Goal: Information Seeking & Learning: Learn about a topic

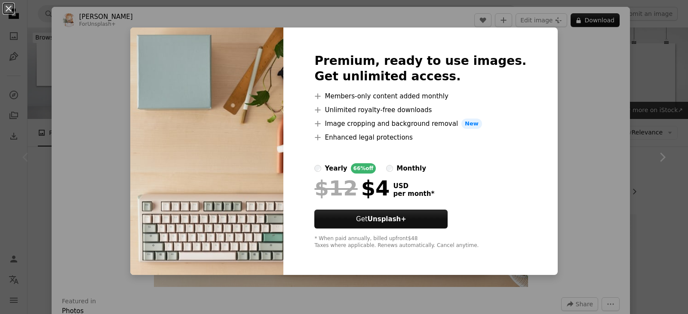
scroll to position [86, 0]
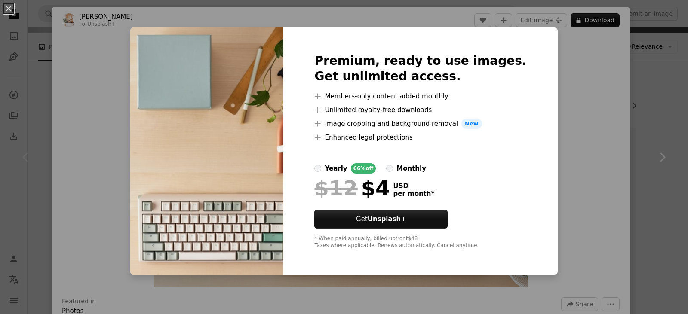
click at [576, 96] on div "An X shape Premium, ready to use images. Get unlimited access. A plus sign Memb…" at bounding box center [344, 157] width 688 height 314
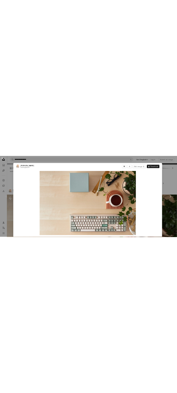
scroll to position [86, 0]
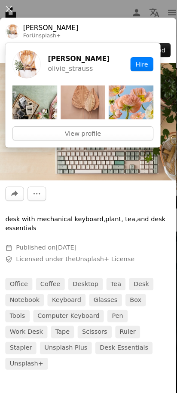
click at [10, 8] on button "An X shape" at bounding box center [8, 8] width 10 height 10
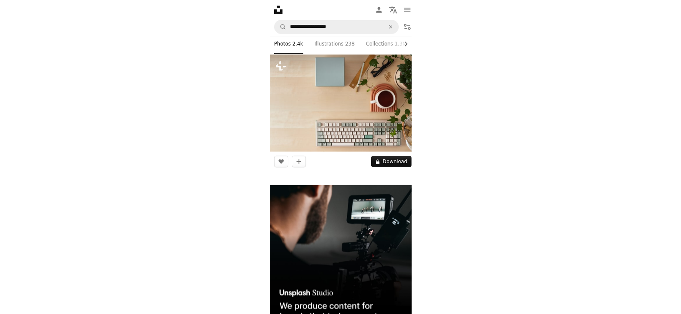
scroll to position [86, 0]
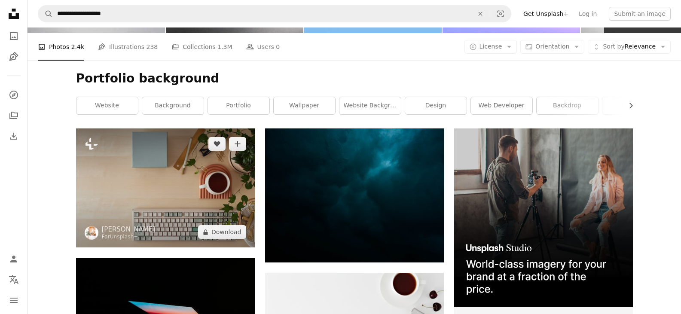
click at [189, 167] on img at bounding box center [165, 188] width 179 height 119
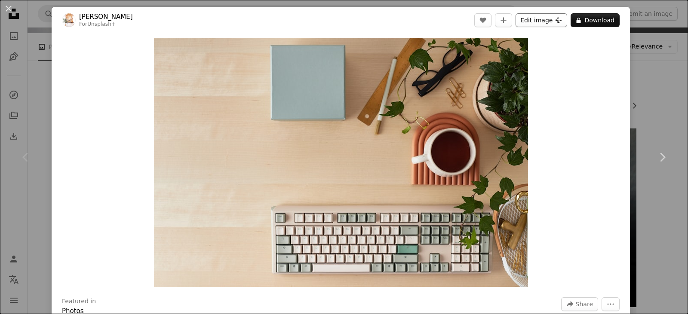
click at [520, 23] on button "Edit image Plus sign for Unsplash+" at bounding box center [542, 20] width 52 height 14
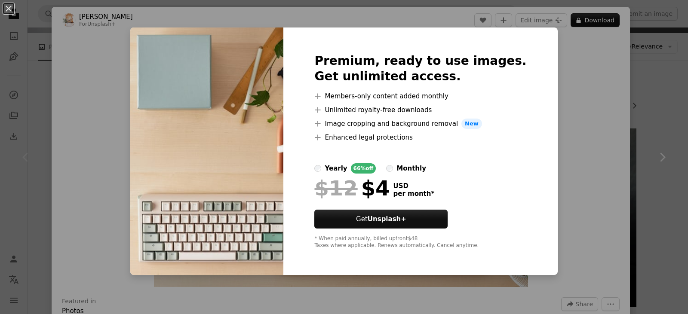
click at [541, 59] on div "An X shape Premium, ready to use images. Get unlimited access. A plus sign Memb…" at bounding box center [344, 157] width 688 height 314
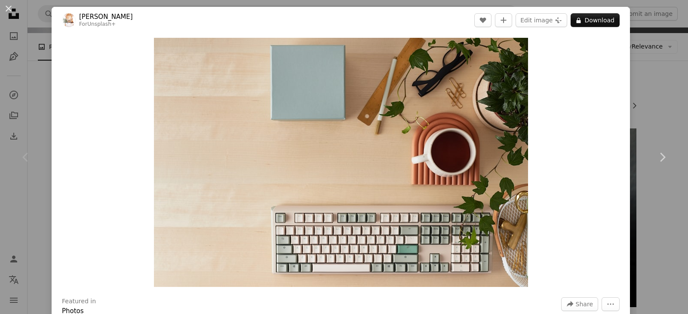
click at [650, 88] on div "An X shape Chevron left Chevron right [PERSON_NAME] For Unsplash+ A heart A plu…" at bounding box center [344, 157] width 688 height 314
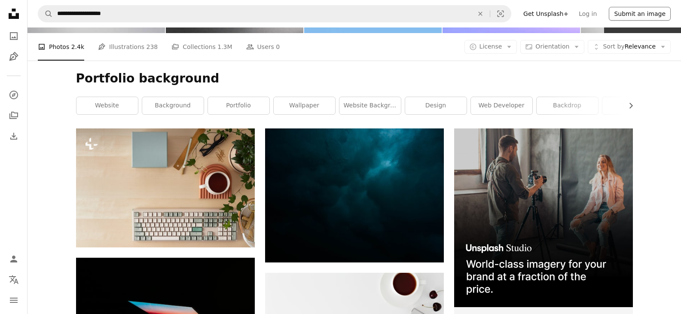
click at [653, 15] on button "Submit an image" at bounding box center [640, 14] width 62 height 14
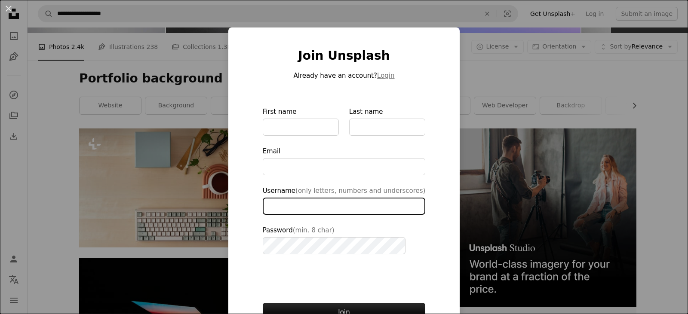
type input "**********"
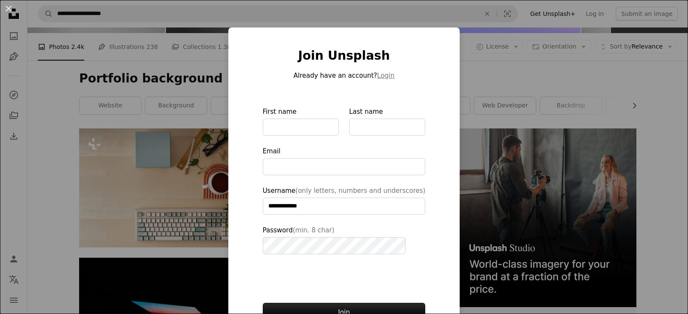
click at [475, 101] on div "**********" at bounding box center [344, 157] width 688 height 314
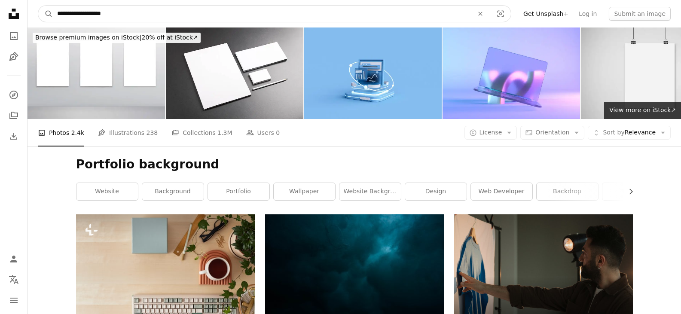
click at [176, 7] on input "**********" at bounding box center [262, 14] width 418 height 16
type input "**********"
click at [38, 6] on button "A magnifying glass" at bounding box center [45, 14] width 15 height 16
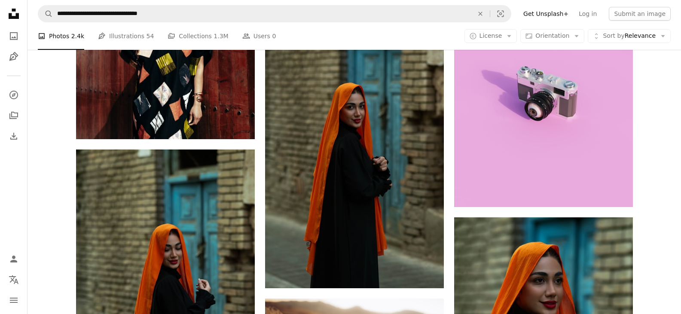
scroll to position [172, 0]
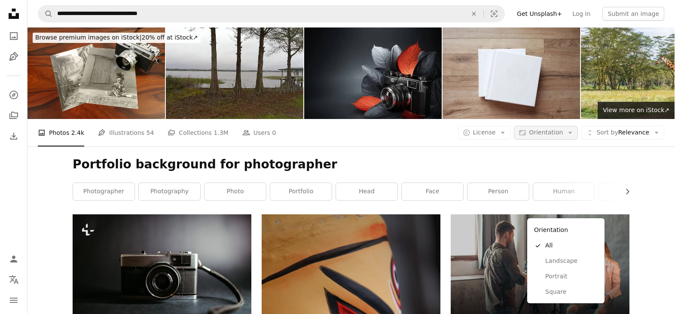
click at [562, 126] on button "Aspect ratio Orientation Arrow down" at bounding box center [546, 133] width 64 height 14
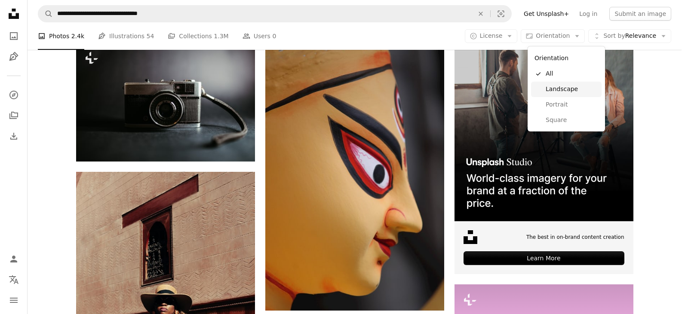
click at [560, 86] on span "Landscape" at bounding box center [572, 89] width 52 height 9
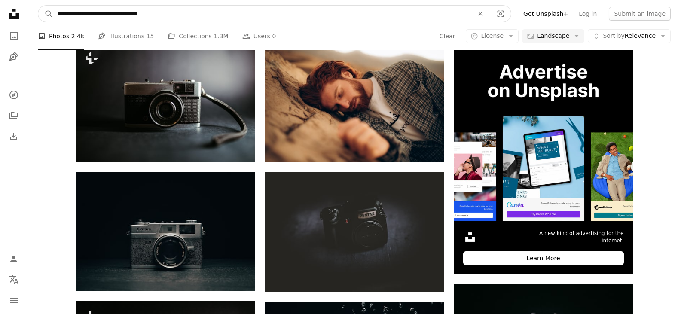
click at [173, 12] on input "**********" at bounding box center [262, 14] width 418 height 16
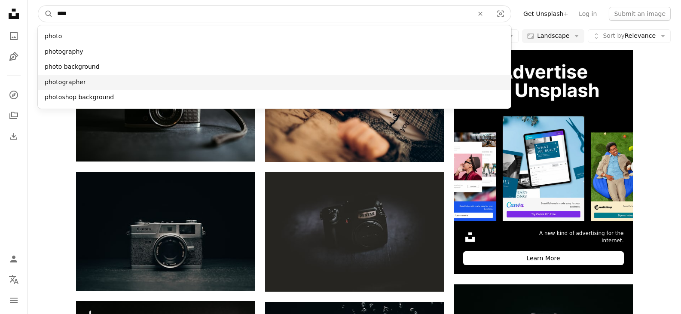
type input "****"
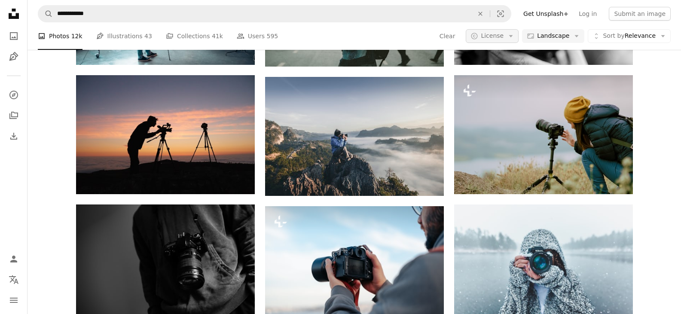
click at [504, 36] on span "License" at bounding box center [492, 35] width 23 height 7
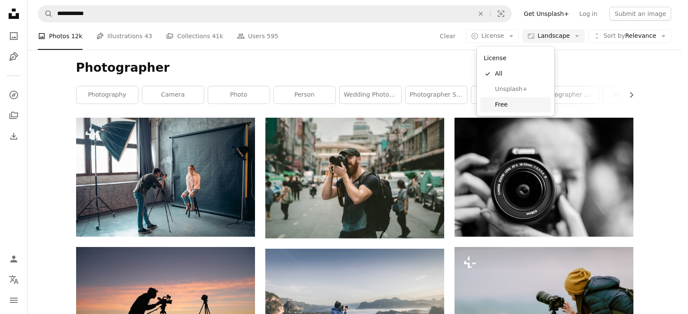
click at [516, 104] on span "Free" at bounding box center [521, 105] width 52 height 9
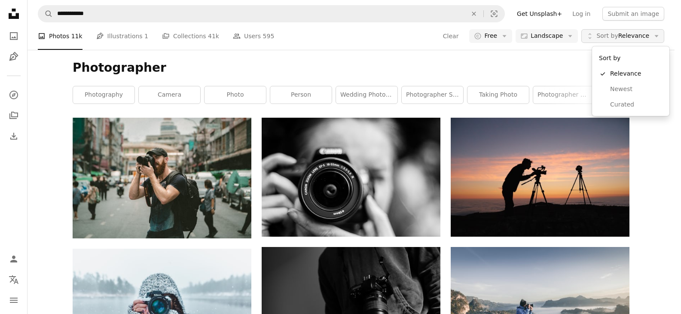
click at [645, 38] on span "Sort by Relevance" at bounding box center [623, 36] width 53 height 9
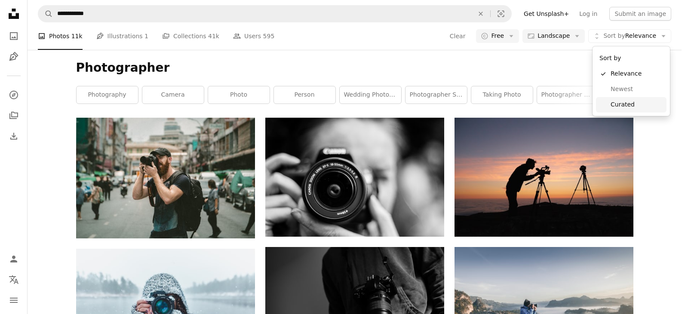
click at [622, 106] on span "Curated" at bounding box center [637, 105] width 52 height 9
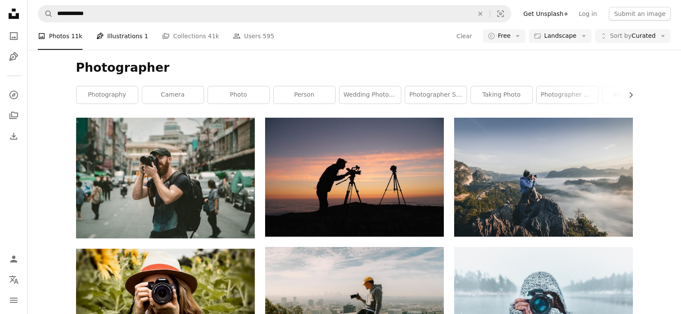
click at [120, 40] on link "Pen Tool Illustrations 1" at bounding box center [122, 36] width 52 height 28
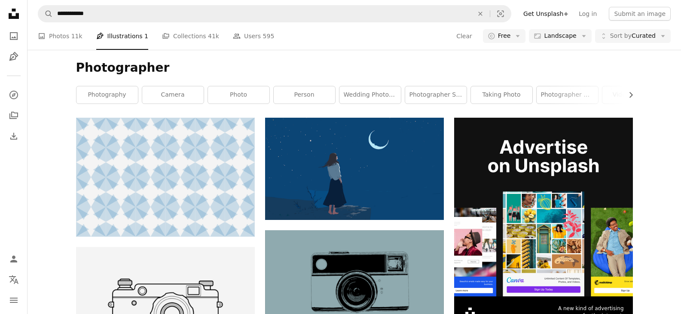
scroll to position [774, 0]
click at [175, 35] on link "A stack of folders Collections 41k" at bounding box center [190, 36] width 57 height 28
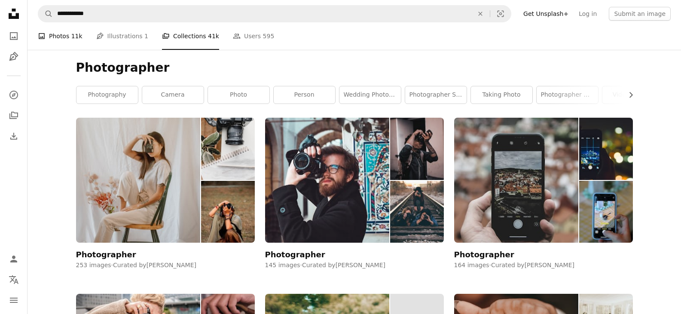
click at [65, 40] on link "A photo Photos 11k" at bounding box center [60, 36] width 45 height 28
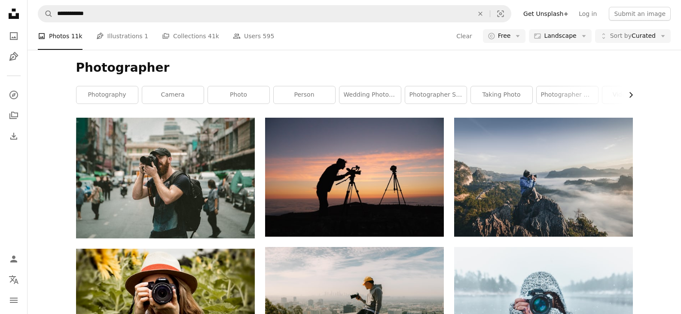
click at [627, 91] on icon "Chevron right" at bounding box center [631, 95] width 9 height 9
click at [632, 94] on icon "button" at bounding box center [631, 95] width 3 height 6
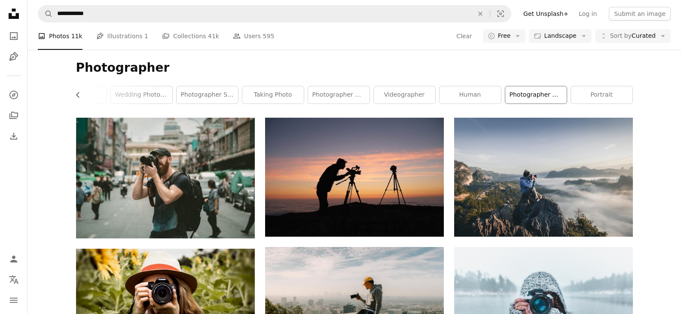
click at [552, 97] on link "photographer woman" at bounding box center [536, 94] width 61 height 17
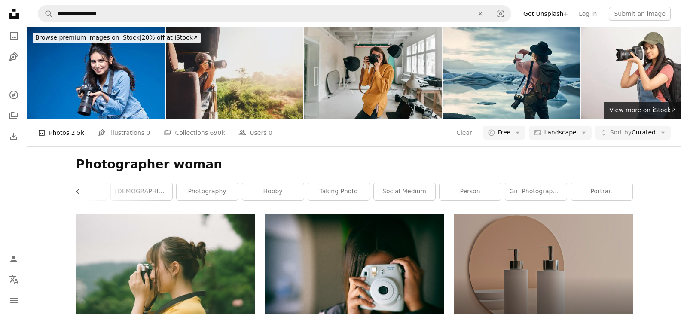
scroll to position [43, 0]
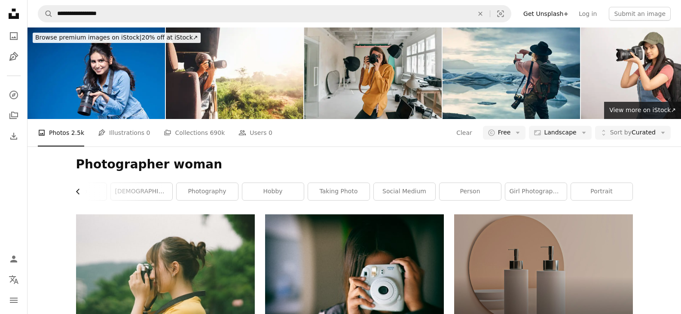
click at [77, 189] on icon "button" at bounding box center [77, 192] width 3 height 6
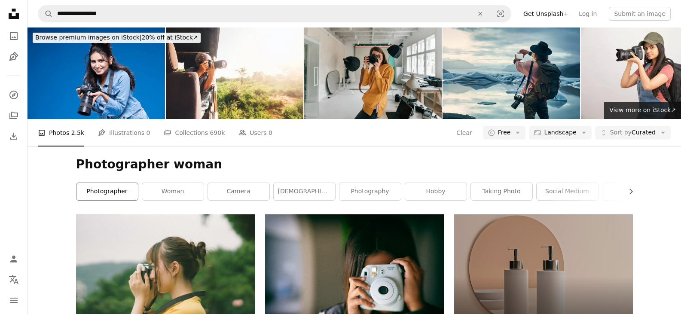
click at [89, 183] on link "photographer" at bounding box center [107, 191] width 61 height 17
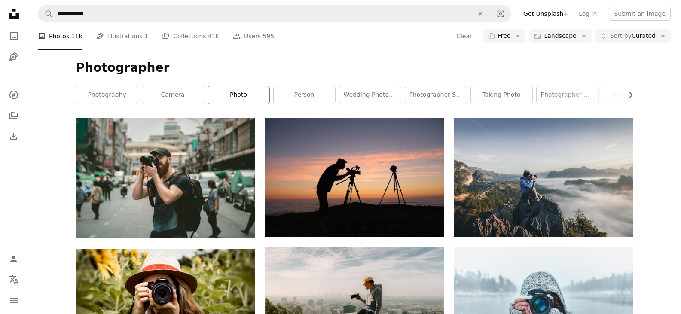
click at [218, 98] on link "photo" at bounding box center [238, 94] width 61 height 17
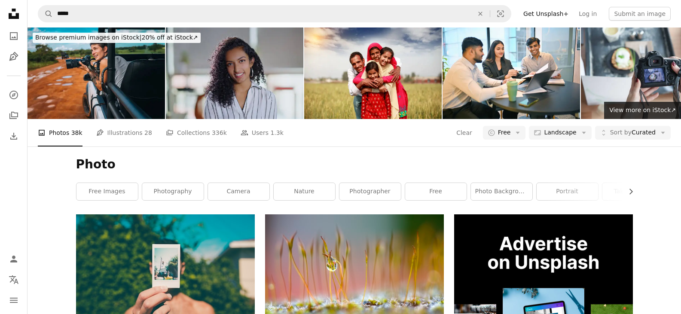
scroll to position [86, 0]
click at [233, 183] on link "camera" at bounding box center [238, 191] width 61 height 17
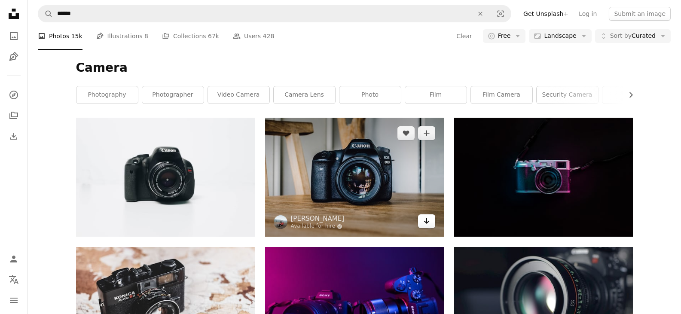
scroll to position [172, 0]
